Goal: Check status: Check status

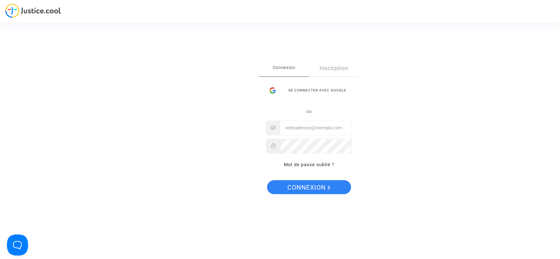
type input "[EMAIL_ADDRESS][DOMAIN_NAME]"
click at [325, 184] on span "Connexion" at bounding box center [308, 187] width 43 height 15
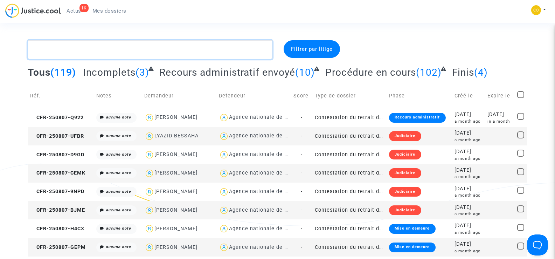
click at [61, 52] on textarea at bounding box center [150, 49] width 244 height 19
paste textarea "BRAHIM CHETOUANI"
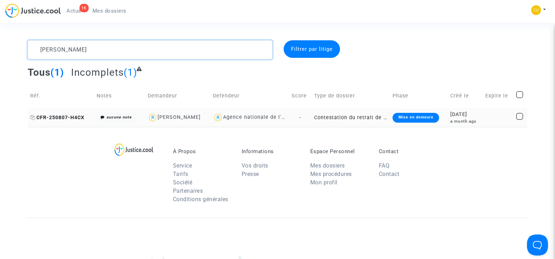
type textarea "BRAHIM CHETOUANI"
click at [53, 117] on span "CFR-250807-H4CX" at bounding box center [57, 117] width 54 height 6
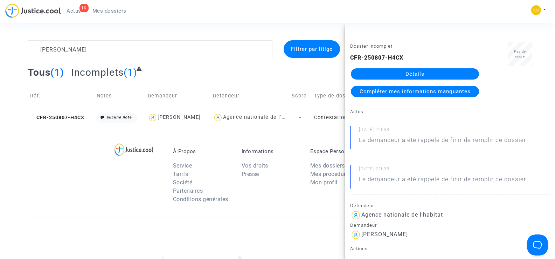
click at [410, 72] on link "Détails" at bounding box center [415, 73] width 128 height 11
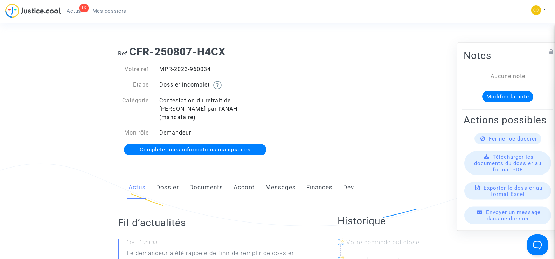
click at [210, 177] on link "Documents" at bounding box center [206, 187] width 34 height 23
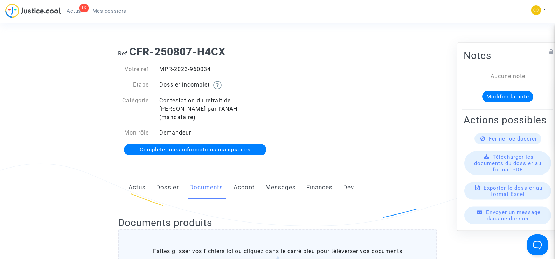
click at [116, 9] on span "Mes dossiers" at bounding box center [109, 11] width 34 height 6
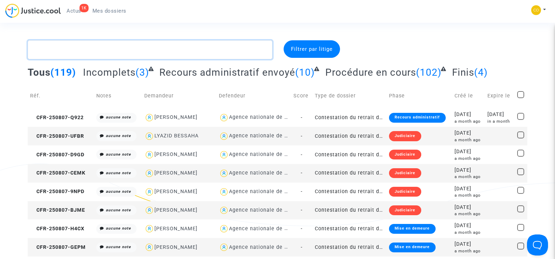
click at [61, 52] on textarea at bounding box center [150, 49] width 244 height 19
paste textarea "ZULMIRO PEREIRA LAMBRANCA"
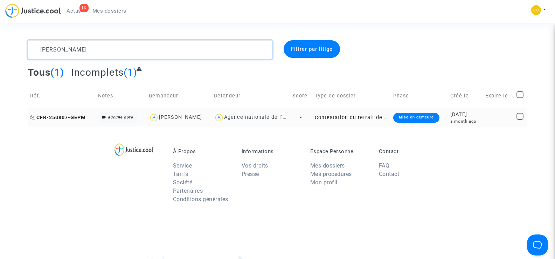
type textarea "ZULMIRO PEREIRA LAMBRANCA"
click at [75, 115] on span "CFR-250807-GEPM" at bounding box center [58, 117] width 56 height 6
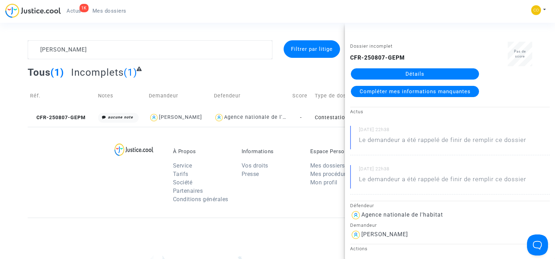
click at [412, 73] on link "Détails" at bounding box center [415, 73] width 128 height 11
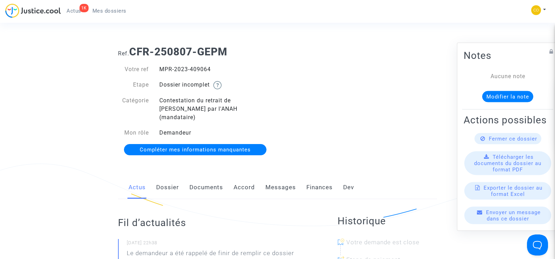
click at [195, 178] on link "Documents" at bounding box center [206, 187] width 34 height 23
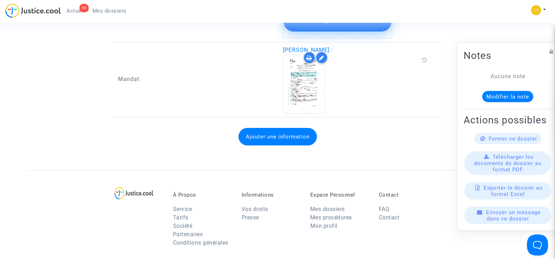
scroll to position [910, 0]
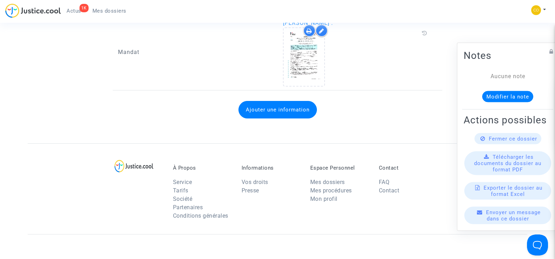
click at [107, 7] on link "Mes dossiers" at bounding box center [109, 11] width 45 height 10
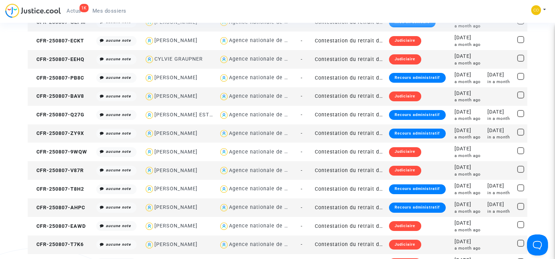
scroll to position [910, 0]
